Goal: Task Accomplishment & Management: Use online tool/utility

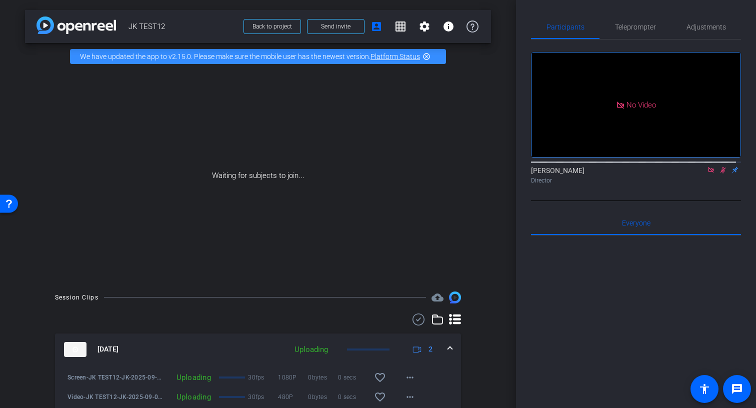
click at [634, 320] on div at bounding box center [636, 360] width 210 height 248
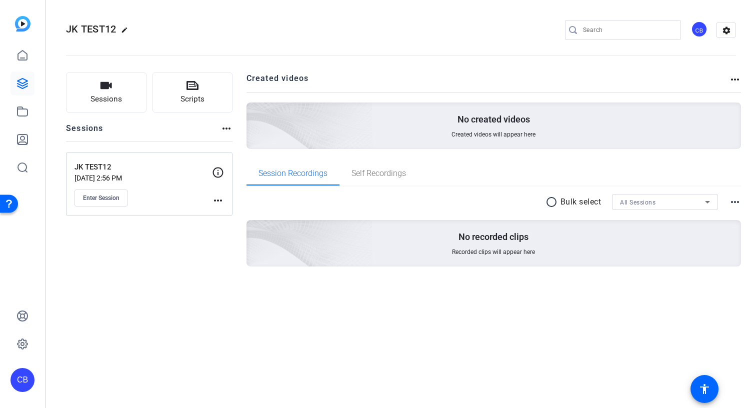
click at [305, 373] on div "JK TEST12 edit CB settings Sessions Scripts Sessions more_horiz JK TEST12 Sep 0…" at bounding box center [401, 204] width 710 height 408
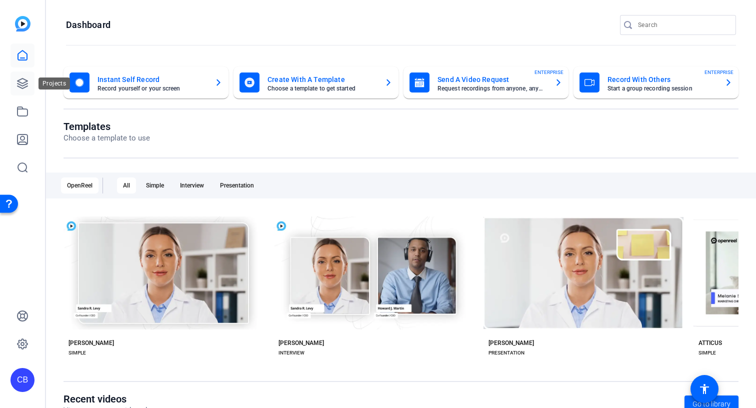
click at [22, 82] on icon at bounding box center [23, 84] width 12 height 12
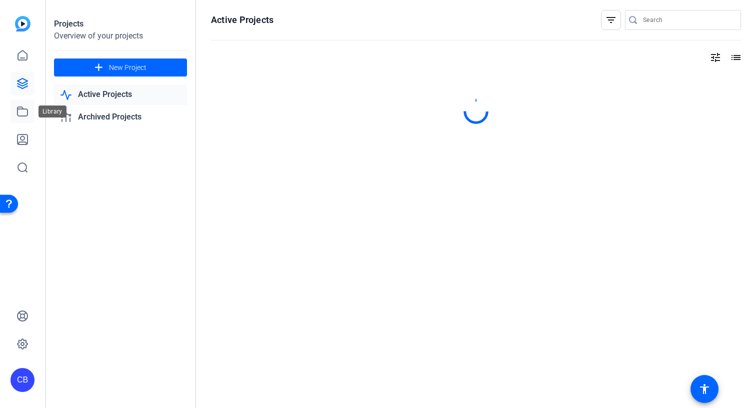
click at [18, 112] on icon at bounding box center [23, 111] width 10 height 9
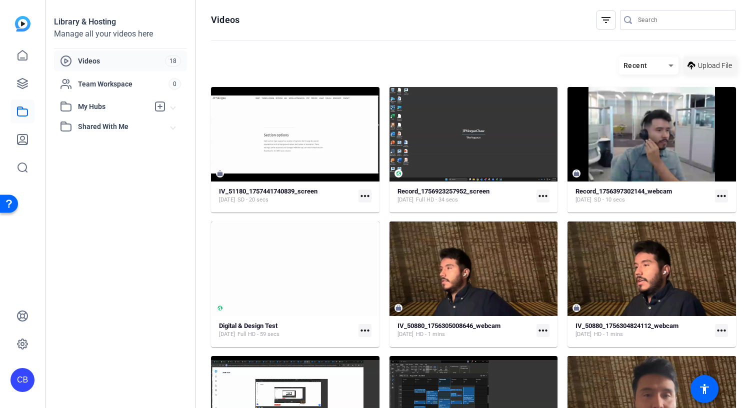
click at [707, 63] on span "Upload File" at bounding box center [715, 66] width 34 height 11
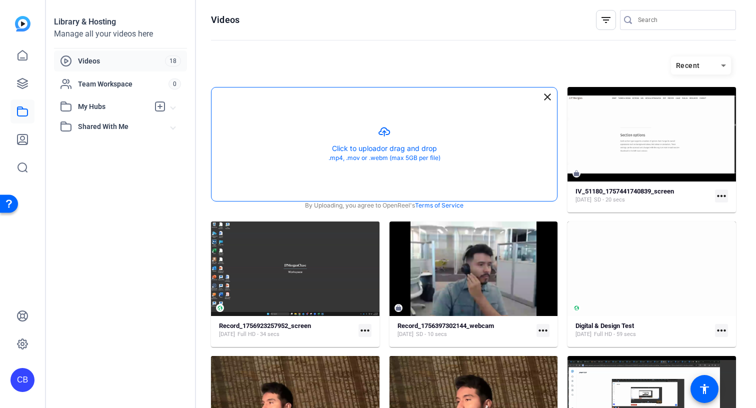
click at [419, 162] on button "button" at bounding box center [385, 145] width 346 height 114
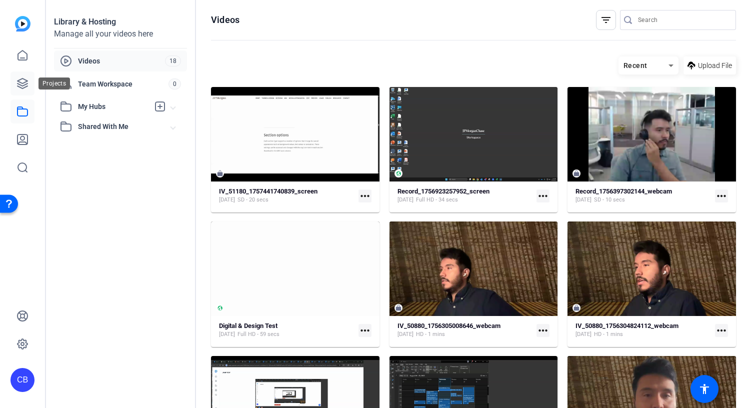
click at [16, 83] on link at bounding box center [23, 84] width 24 height 24
